Goal: Check status: Check status

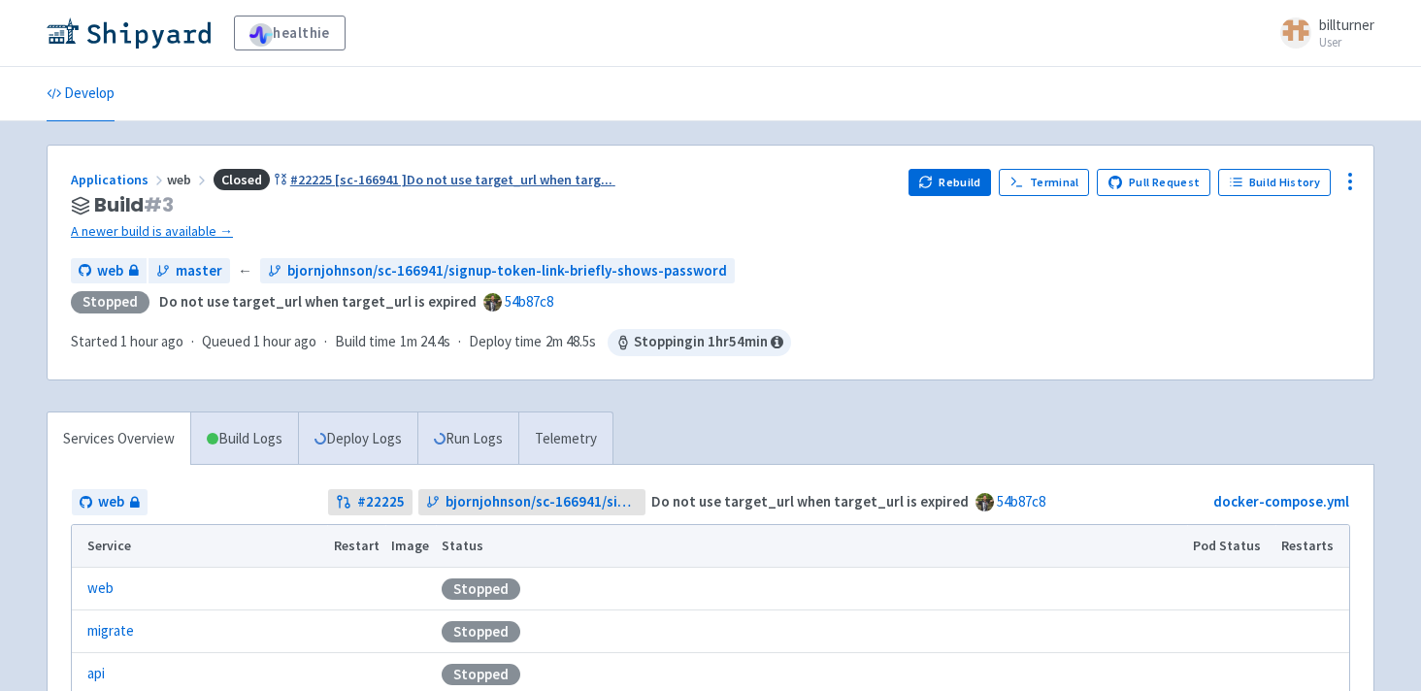
click at [450, 171] on span "#22225 [sc-166941 ]Do not use target_url when targ ..." at bounding box center [451, 179] width 322 height 17
